Goal: Information Seeking & Learning: Find specific page/section

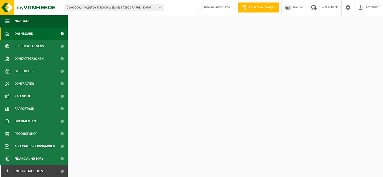
click at [78, 7] on span "01-000001 - VILLEROY & BOCH WELLNESS [GEOGRAPHIC_DATA]" at bounding box center [112, 8] width 91 height 8
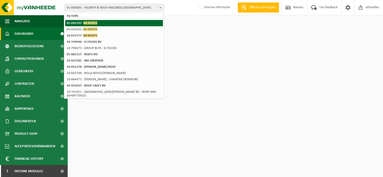
type input "mj roofs"
click at [81, 24] on strong "01-092707 - MJ ROOFS" at bounding box center [82, 23] width 31 height 4
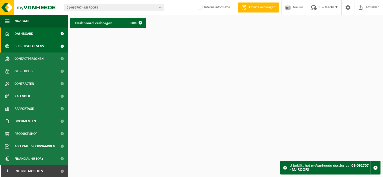
click at [35, 43] on span "Bedrijfsgegevens" at bounding box center [29, 46] width 29 height 13
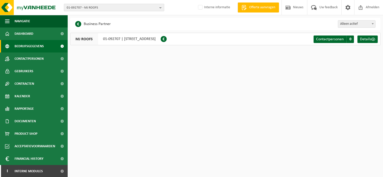
click at [150, 7] on span "01-092707 - MJ ROOFS" at bounding box center [112, 8] width 91 height 8
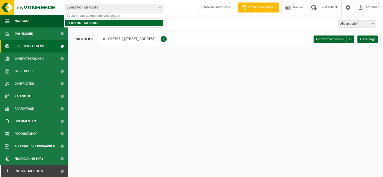
click at [106, 24] on li "01-092707 - MJ ROOFS" at bounding box center [114, 23] width 98 height 6
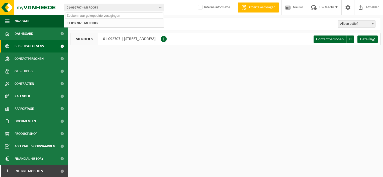
click at [99, 9] on span "01-092707 - MJ ROOFS" at bounding box center [112, 8] width 91 height 8
click at [99, 8] on span "01-092707 - MJ ROOFS" at bounding box center [112, 8] width 91 height 8
type input "mj roofs"
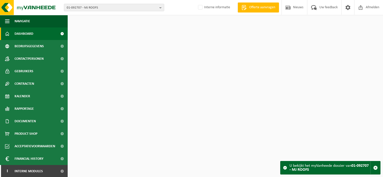
click at [99, 8] on span "01-092707 - MJ ROOFS" at bounding box center [112, 8] width 91 height 8
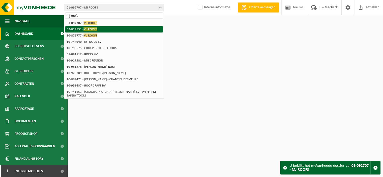
type input "mj roofs"
click at [85, 31] on span "MJ ROOFS" at bounding box center [90, 29] width 14 height 4
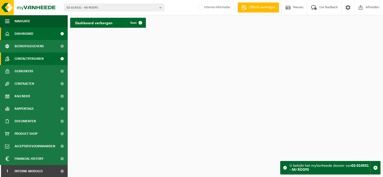
click at [40, 58] on span "Contactpersonen" at bounding box center [29, 59] width 29 height 13
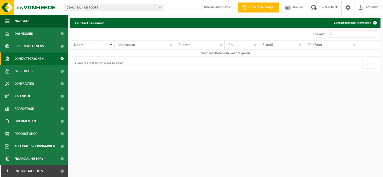
click at [92, 8] on span "02-014531 - MJ ROOFS" at bounding box center [112, 8] width 91 height 8
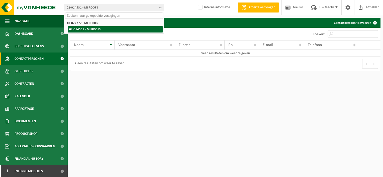
click at [92, 28] on li "02-014531 - MJ ROOFS" at bounding box center [115, 29] width 95 height 6
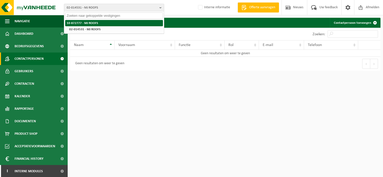
click at [91, 25] on li "10-872777 - MJ ROOFS" at bounding box center [114, 23] width 98 height 6
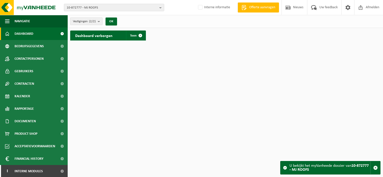
click at [91, 24] on span "Vestigingen (2/2)" at bounding box center [84, 22] width 23 height 8
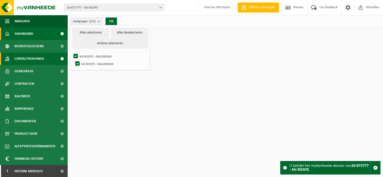
click at [32, 61] on span "Contactpersonen" at bounding box center [29, 59] width 29 height 13
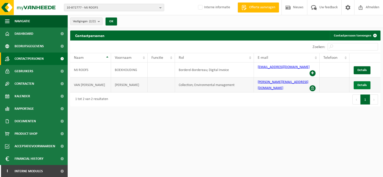
click at [360, 84] on span "Details" at bounding box center [361, 85] width 9 height 3
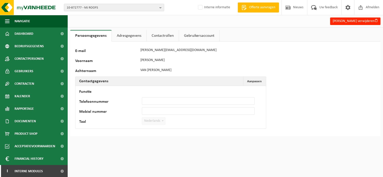
click at [119, 34] on link "Adresgegevens" at bounding box center [129, 36] width 35 height 12
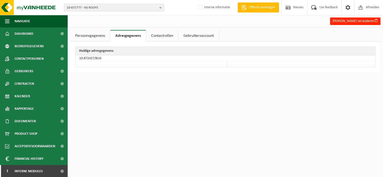
click at [100, 36] on link "Persoonsgegevens" at bounding box center [90, 36] width 40 height 12
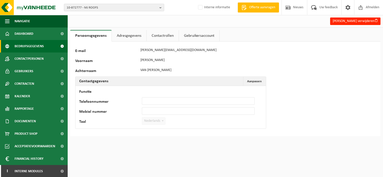
click at [41, 46] on span "Bedrijfsgegevens" at bounding box center [29, 46] width 29 height 13
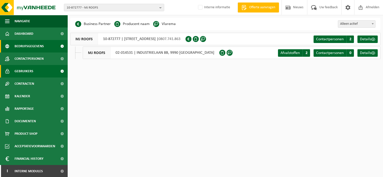
click at [35, 74] on link "Gebruikers" at bounding box center [34, 71] width 68 height 13
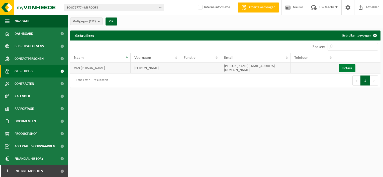
click at [347, 69] on link "Details" at bounding box center [346, 68] width 17 height 8
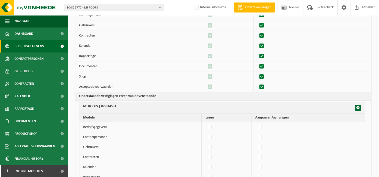
scroll to position [32, 0]
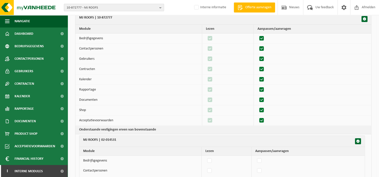
click at [179, 169] on td "Contactpersonen" at bounding box center [140, 171] width 122 height 10
